Goal: Information Seeking & Learning: Learn about a topic

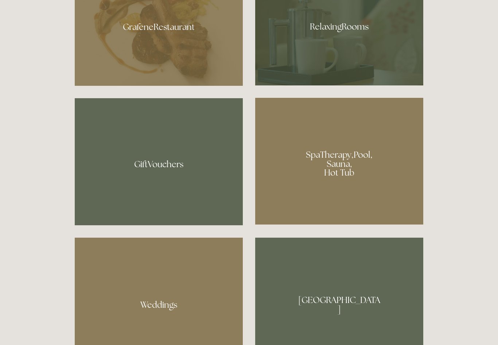
scroll to position [551, 0]
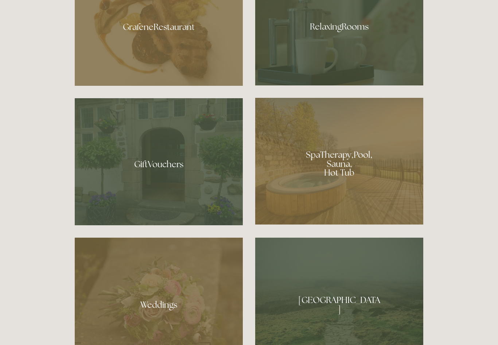
click at [343, 179] on div at bounding box center [339, 161] width 168 height 127
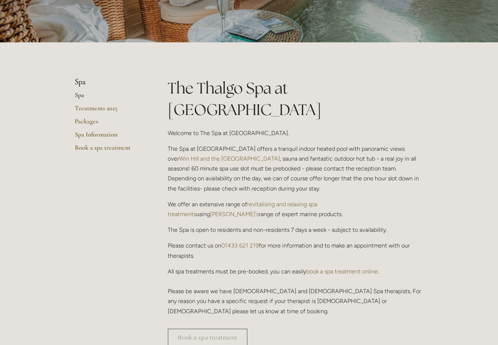
scroll to position [111, 0]
click at [91, 110] on link "Treatments 2025" at bounding box center [110, 110] width 70 height 13
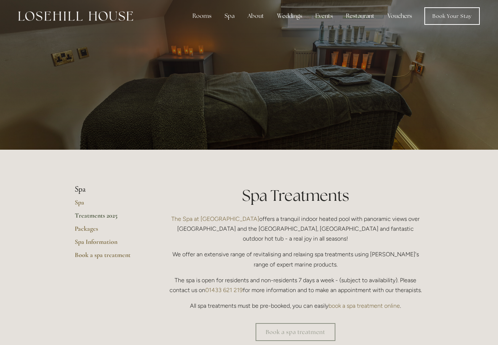
scroll to position [4, 0]
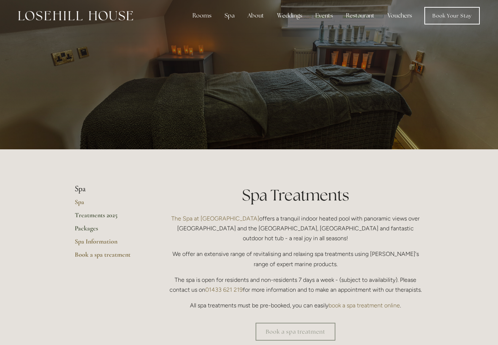
click at [85, 230] on link "Packages" at bounding box center [110, 230] width 70 height 13
